Goal: Find specific page/section: Find specific page/section

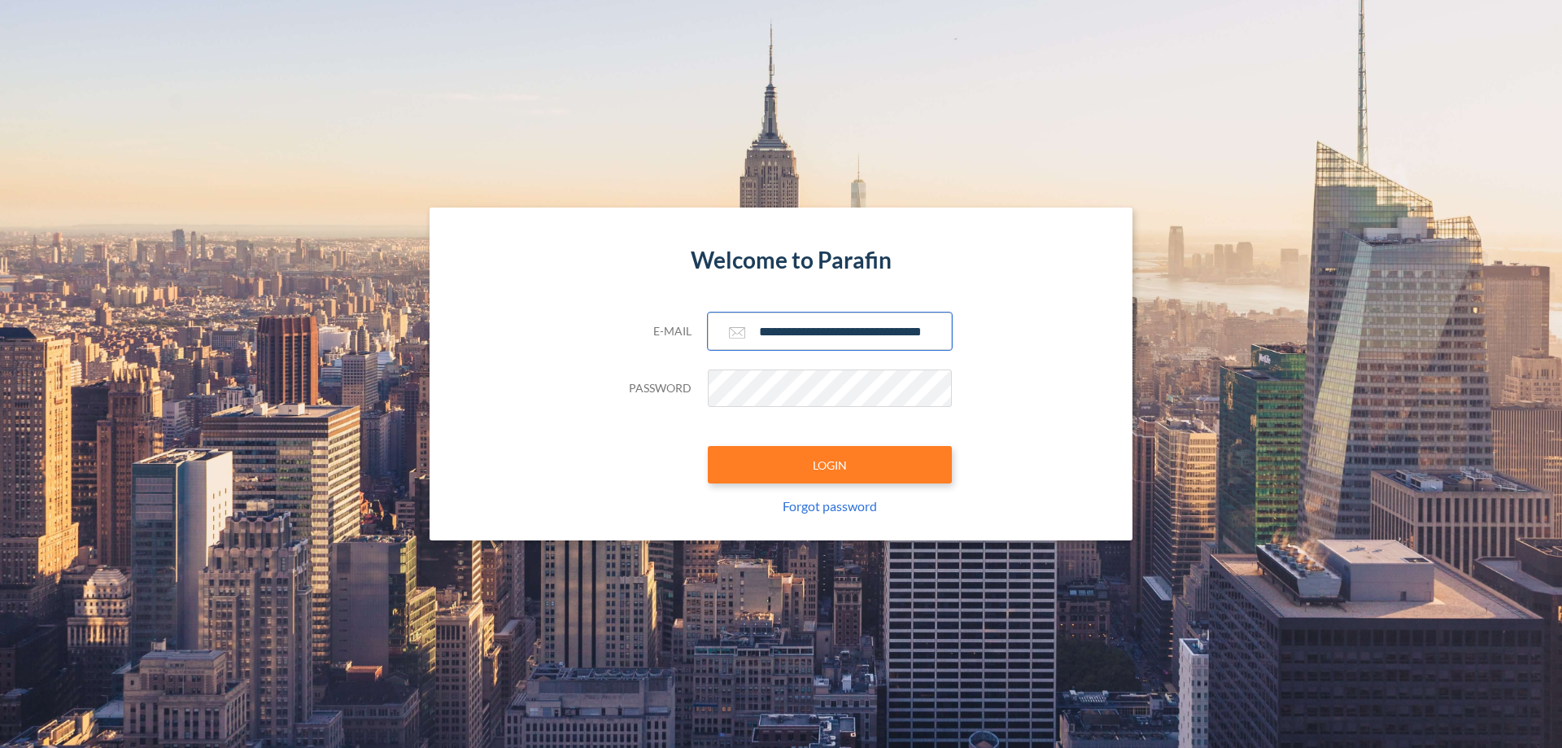
type input "**********"
click at [830, 465] on button "LOGIN" at bounding box center [830, 464] width 244 height 37
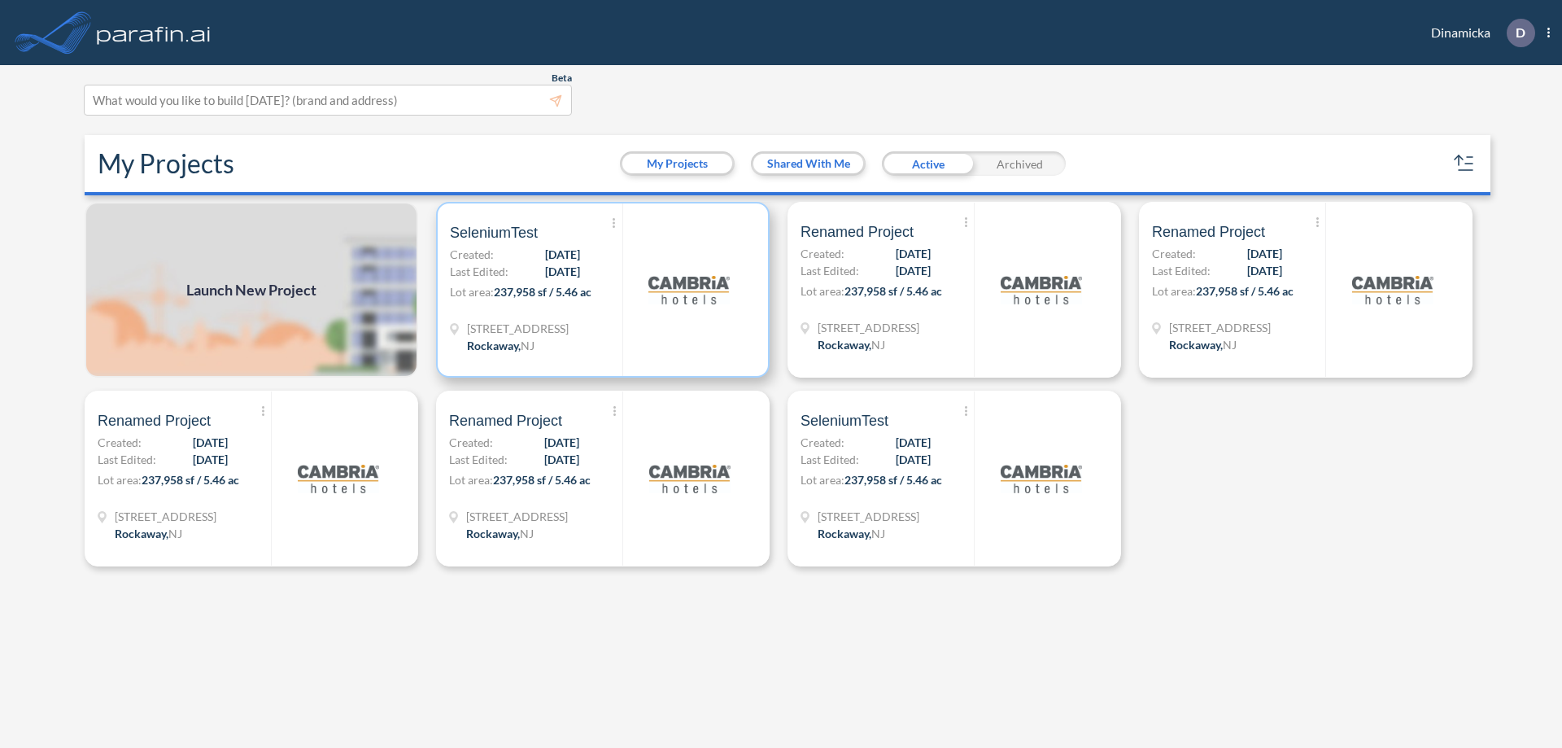
scroll to position [4, 0]
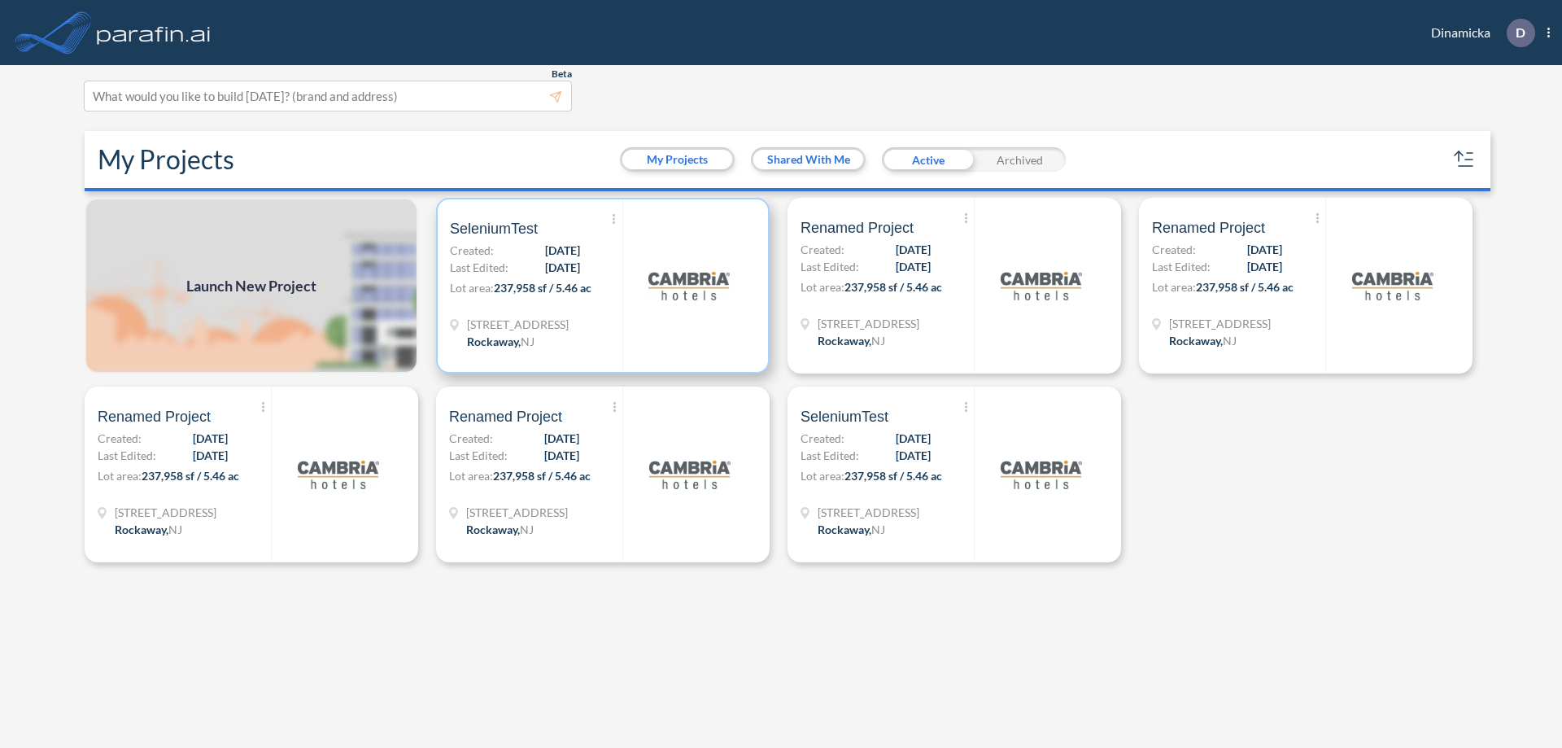
click at [603, 286] on p "Lot area: 237,958 sf / 5.46 ac" at bounding box center [536, 291] width 173 height 24
